Goal: Browse casually

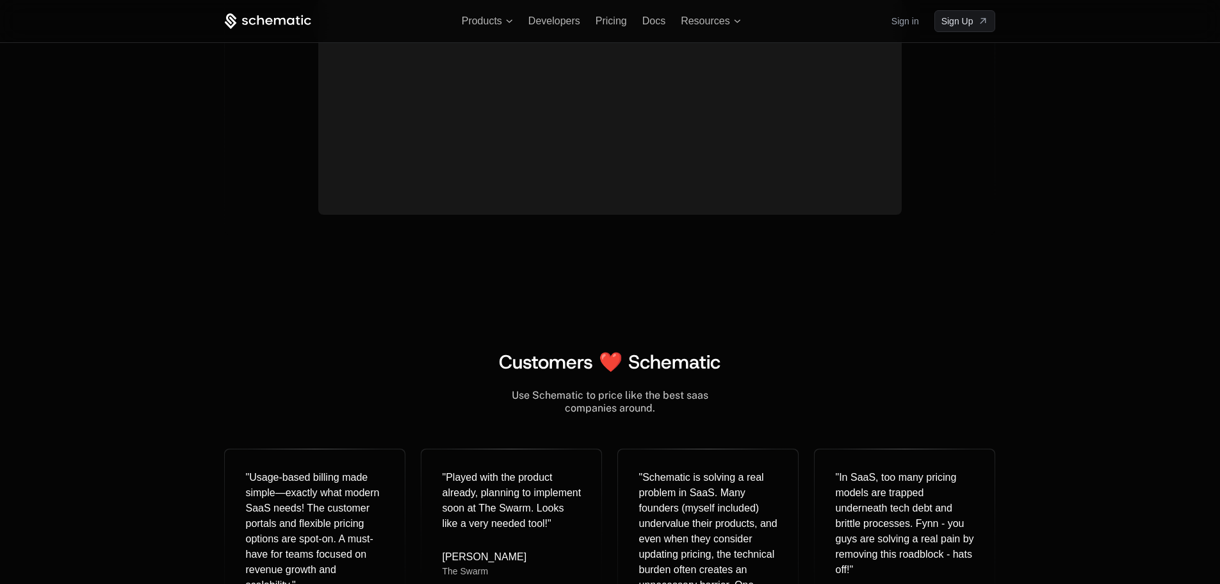
scroll to position [4716, 0]
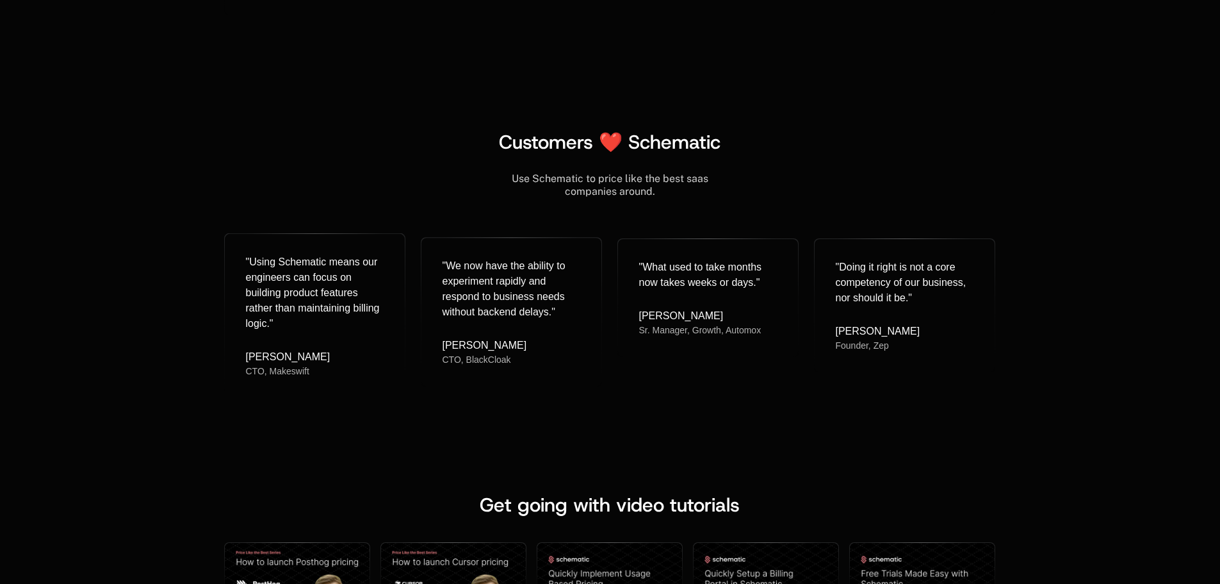
scroll to position [4991, 0]
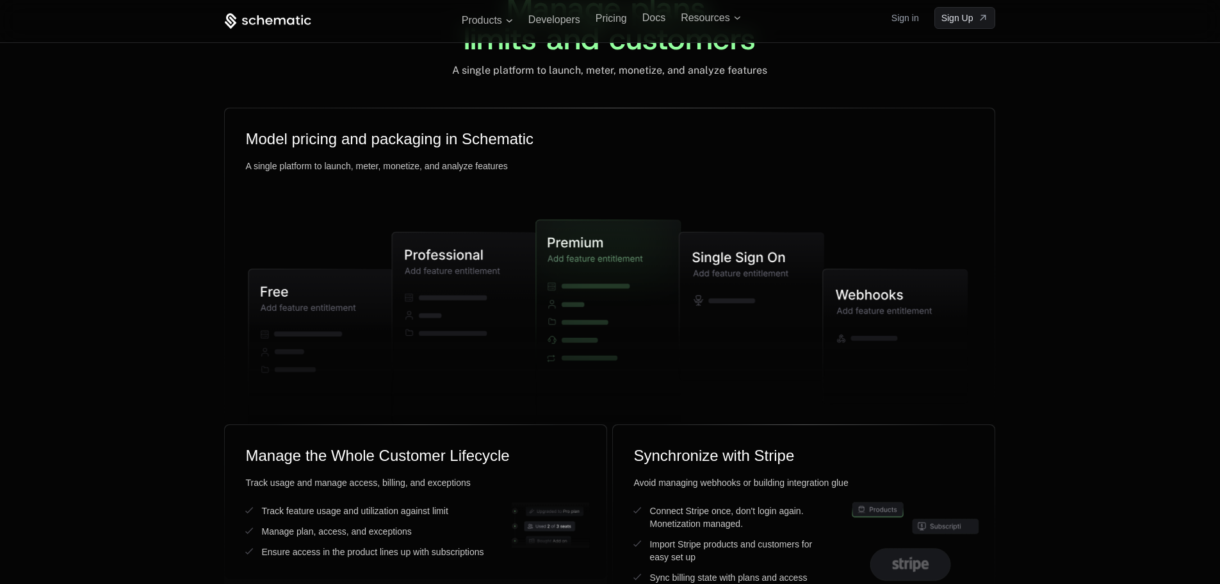
scroll to position [2883, 0]
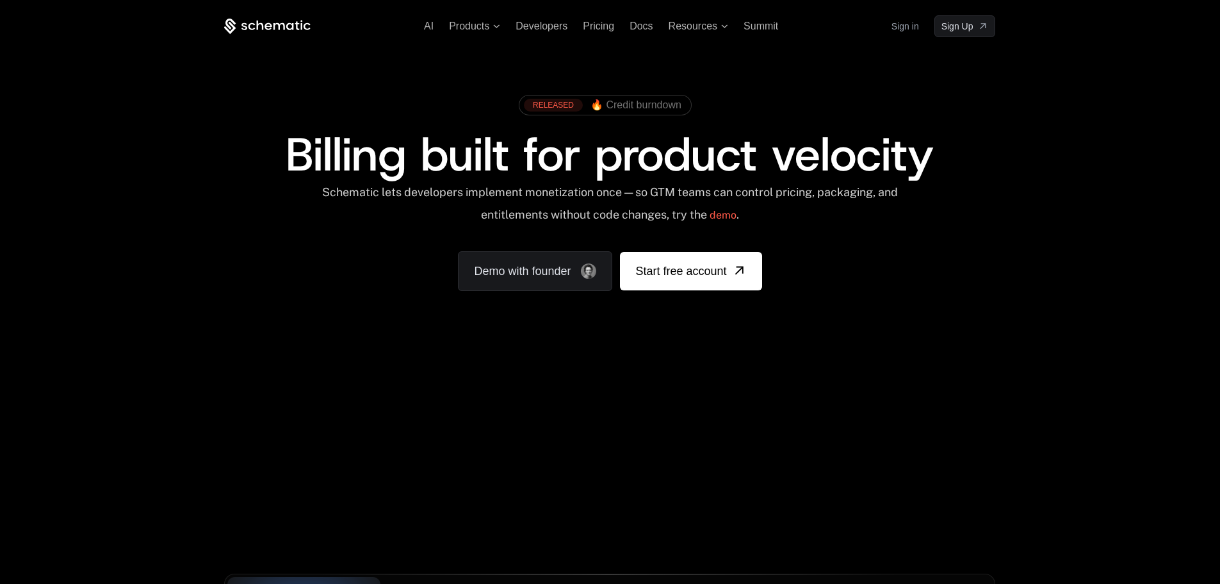
click at [903, 183] on span "Billing built for product velocity" at bounding box center [610, 155] width 648 height 62
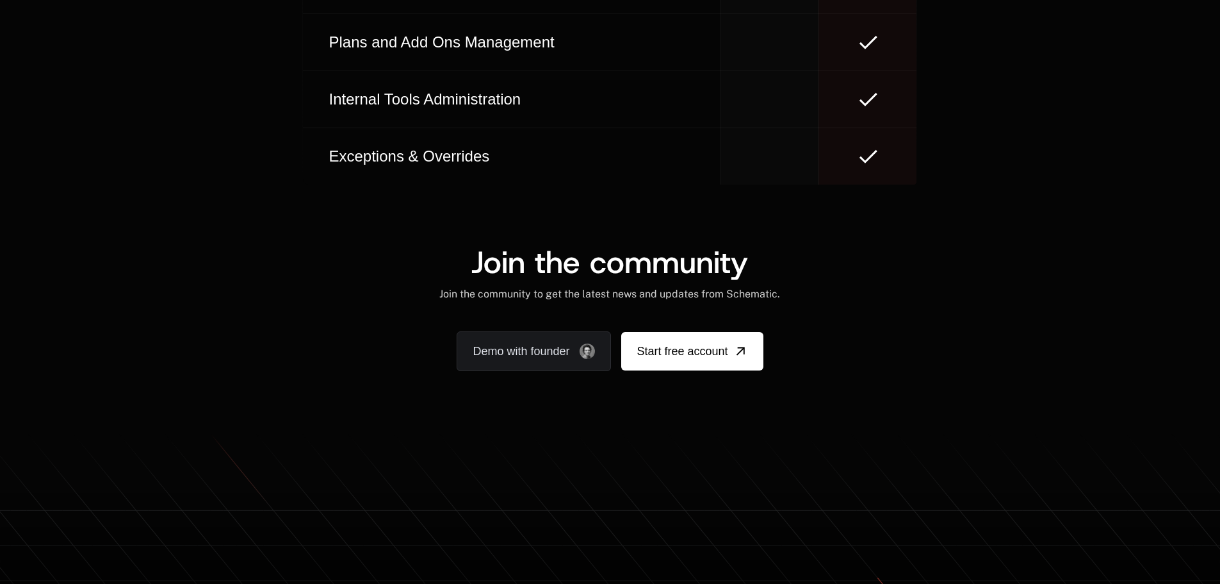
scroll to position [7407, 0]
